Goal: Communication & Community: Ask a question

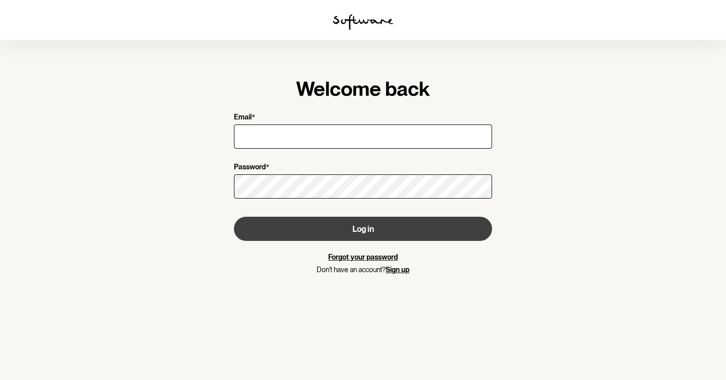
type input "[EMAIL_ADDRESS][DOMAIN_NAME]"
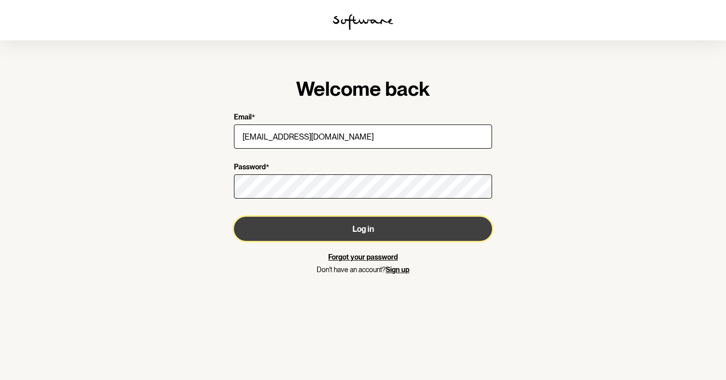
click at [360, 227] on button "Log in" at bounding box center [363, 229] width 258 height 24
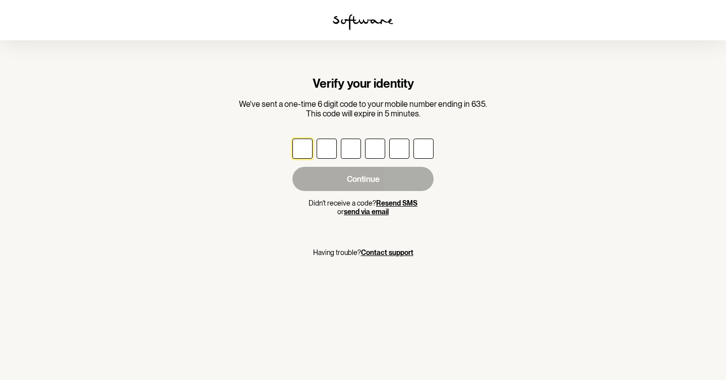
type input "7"
type input "4"
type input "7"
type input "8"
type input "5"
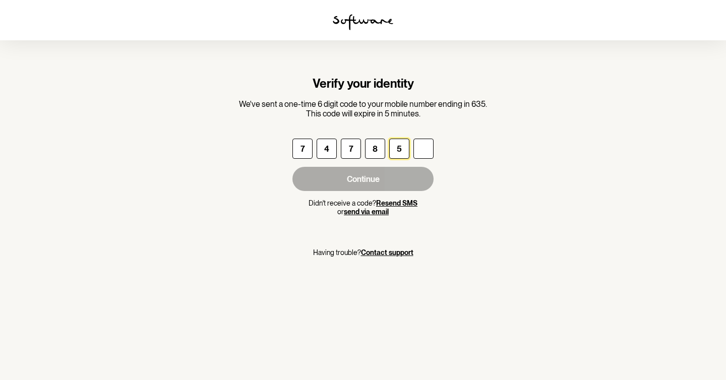
type input "6"
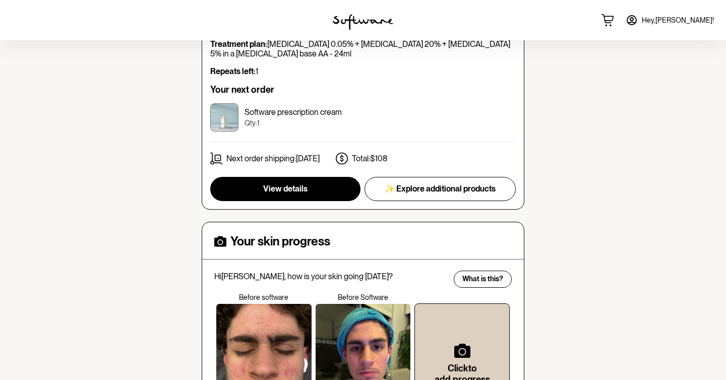
scroll to position [302, 0]
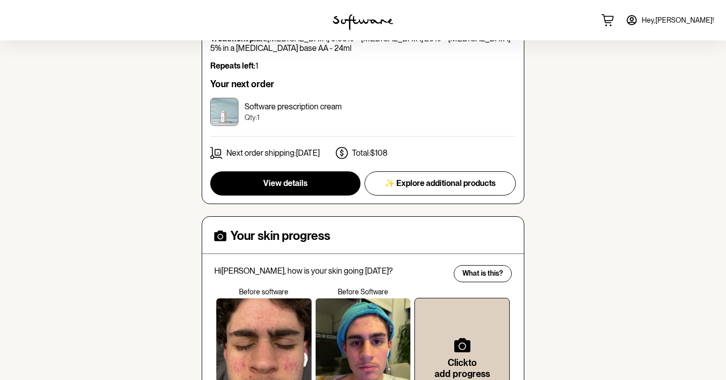
click at [357, 174] on div "View details ✨ Explore additional products" at bounding box center [363, 183] width 306 height 24
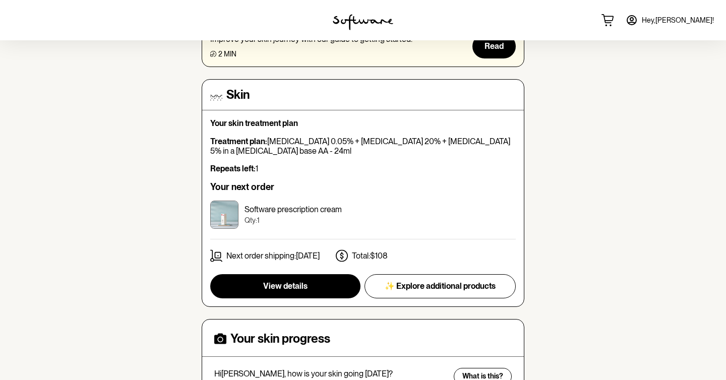
scroll to position [165, 0]
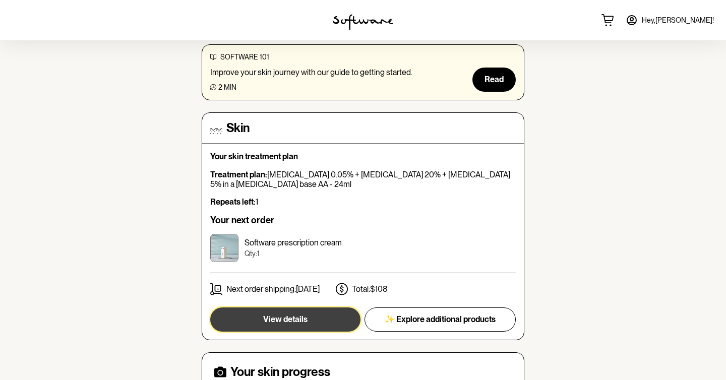
click at [292, 319] on span "View details" at bounding box center [285, 320] width 44 height 10
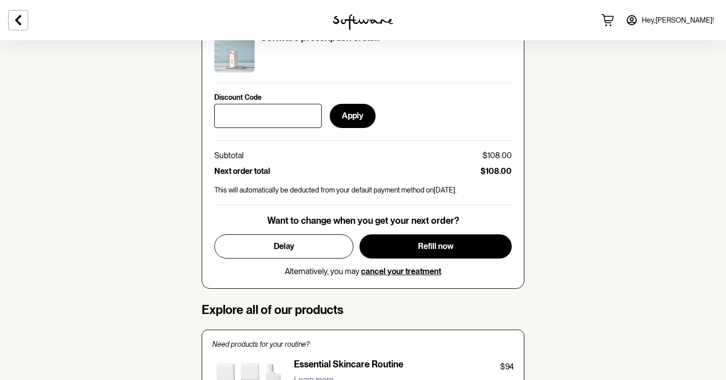
scroll to position [499, 0]
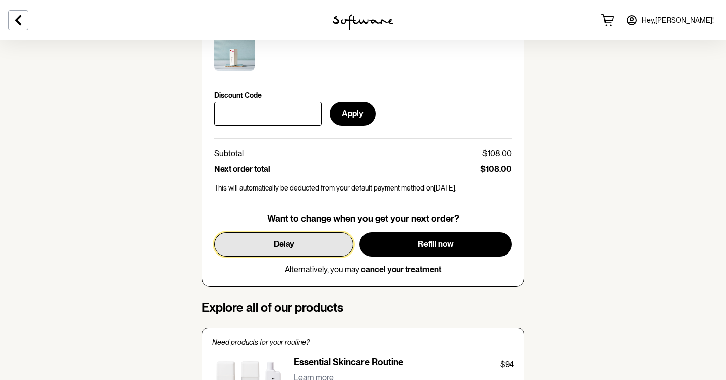
click at [314, 245] on button "Delay" at bounding box center [283, 244] width 139 height 24
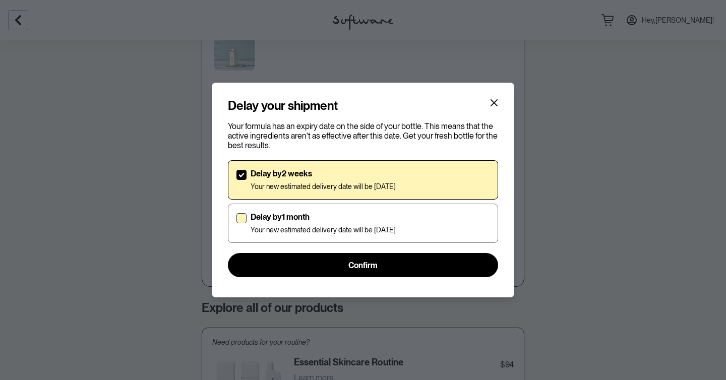
click at [333, 219] on p "Delay by 1 month" at bounding box center [323, 217] width 145 height 10
click at [237, 223] on input "Delay by 1 month Your new estimated delivery date will be [DATE]" at bounding box center [236, 223] width 1 height 1
checkbox input "true"
checkbox input "false"
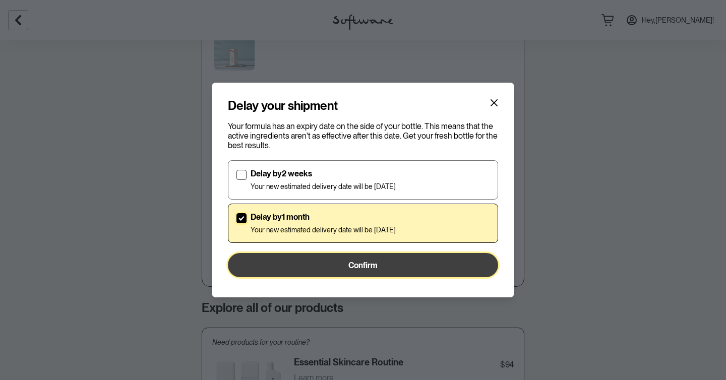
click at [367, 264] on span "Confirm" at bounding box center [362, 266] width 29 height 10
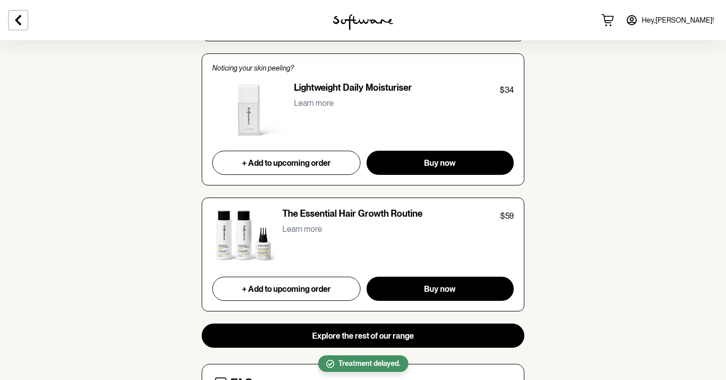
scroll to position [1116, 0]
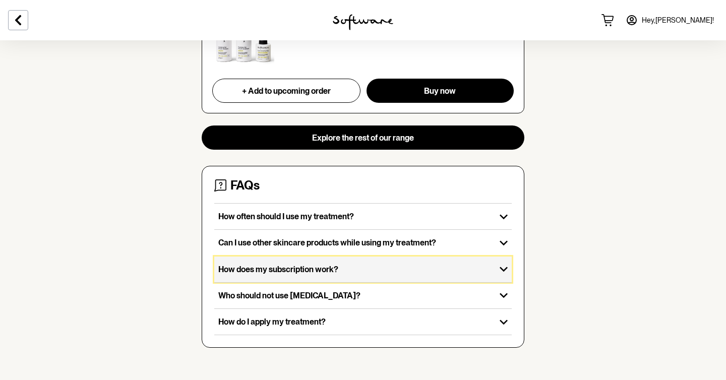
click at [465, 267] on p "How does my subscription work?" at bounding box center [354, 270] width 273 height 10
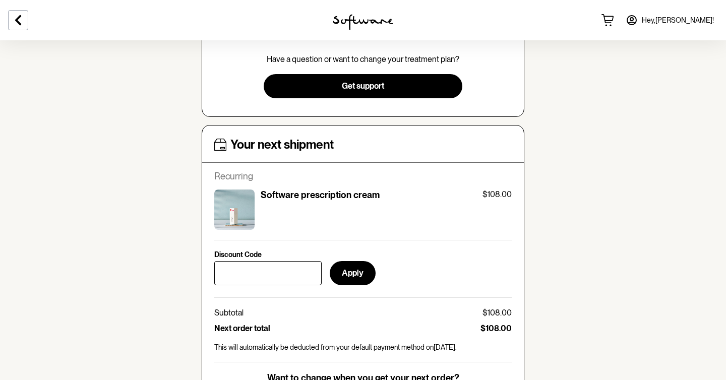
scroll to position [337, 0]
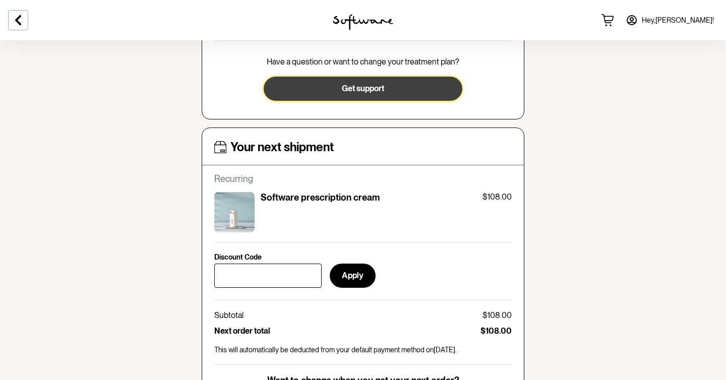
click at [342, 100] on button "Get support" at bounding box center [363, 89] width 198 height 24
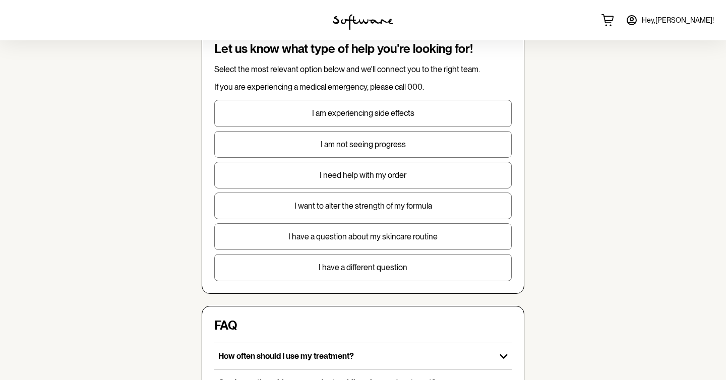
scroll to position [58, 0]
click at [390, 269] on p "I have a different question" at bounding box center [363, 267] width 297 height 10
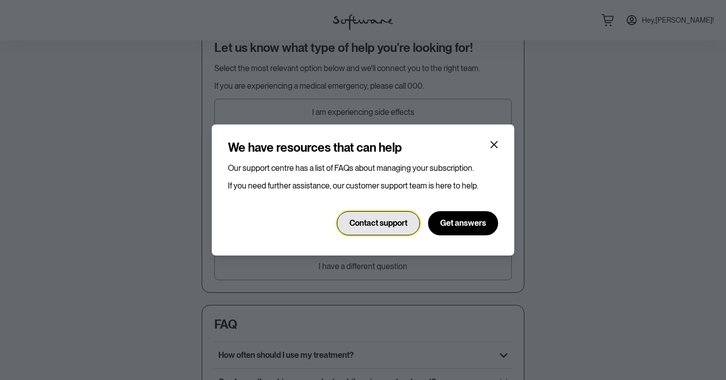
click at [390, 215] on button "Contact support" at bounding box center [378, 223] width 83 height 24
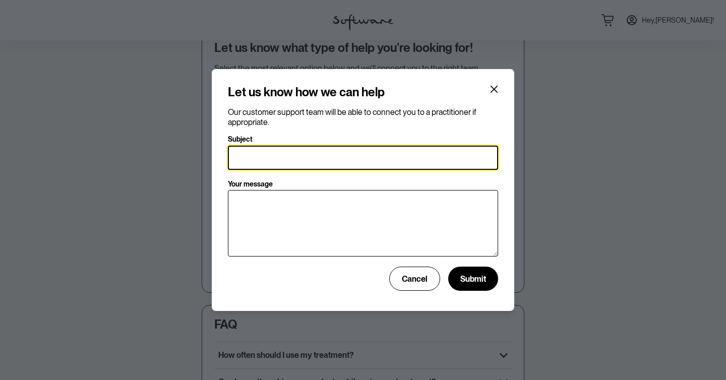
click at [367, 156] on input "Subject" at bounding box center [363, 158] width 270 height 24
type input "CANCELATION OF TREATMENT"
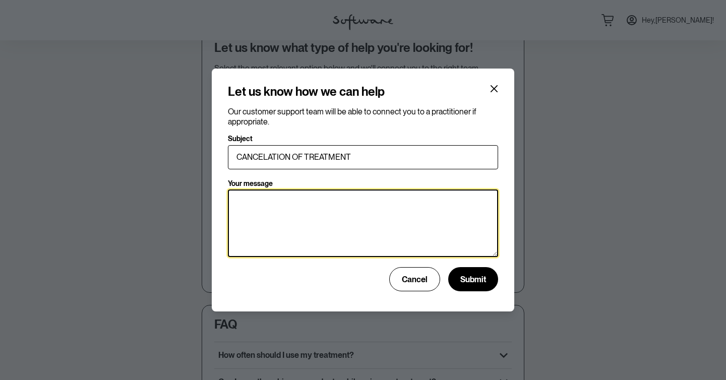
click at [322, 203] on textarea "Your message" at bounding box center [363, 224] width 270 height 68
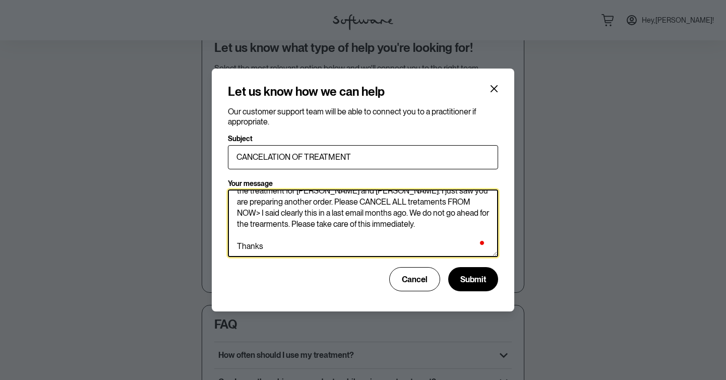
scroll to position [50, 0]
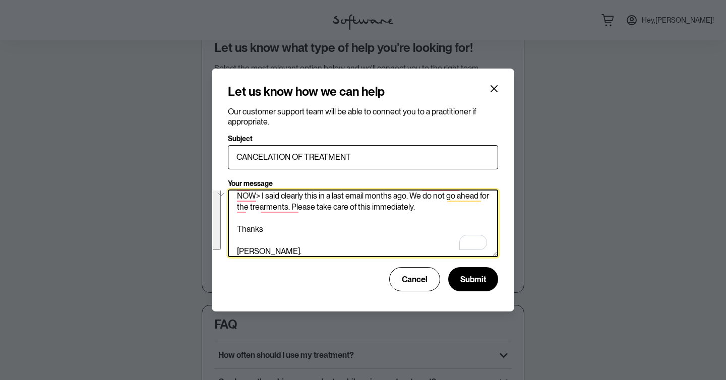
paste textarea ", I sent an email several months ago requesting the indefinite cancellation of …"
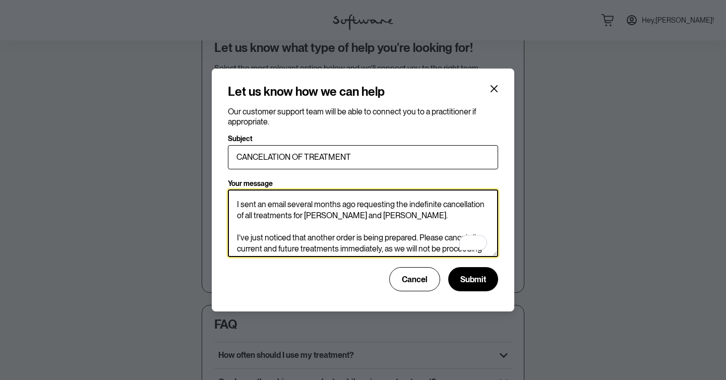
scroll to position [0, 0]
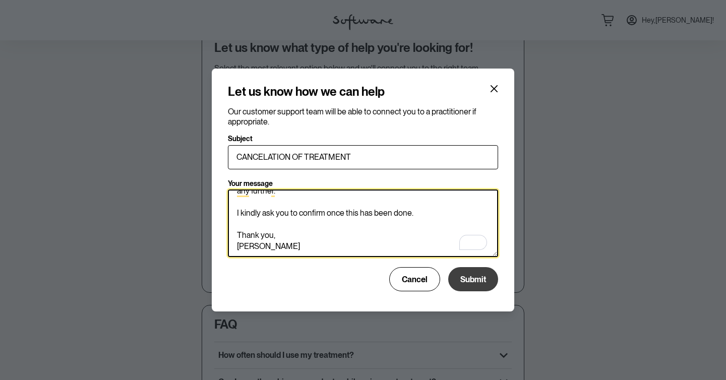
type textarea "Hi there, I sent an email several months ago requesting the indefinite cancella…"
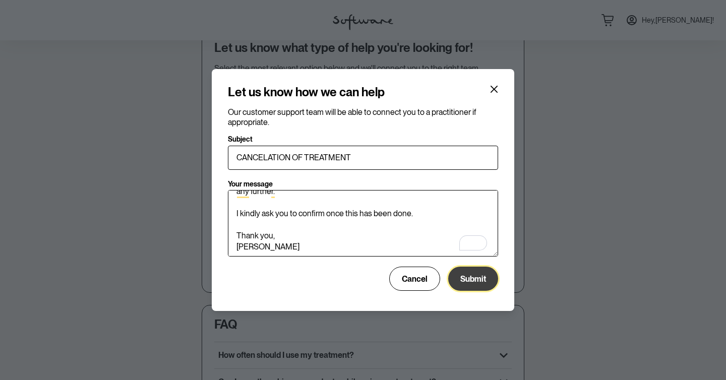
click at [475, 275] on span "Submit" at bounding box center [473, 279] width 26 height 10
